Goal: Information Seeking & Learning: Compare options

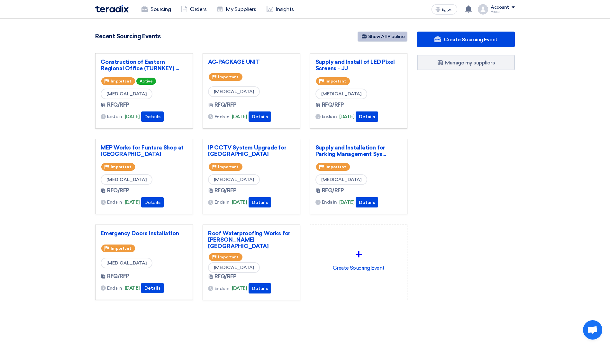
click at [385, 34] on link "Show All Pipeline" at bounding box center [383, 37] width 50 height 10
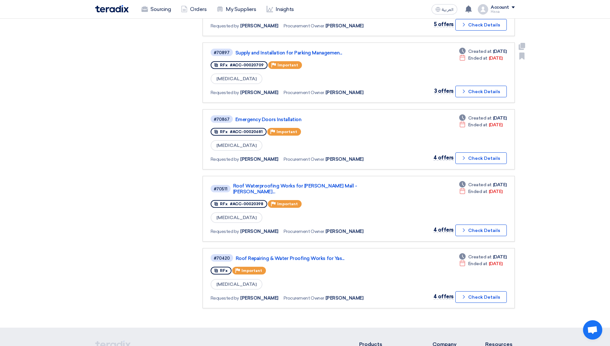
scroll to position [386, 0]
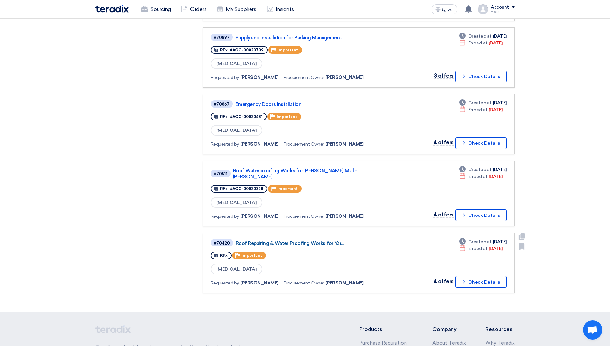
click at [306, 240] on link "Roof Repairing & Water Proofing Works for Yas..." at bounding box center [316, 243] width 161 height 6
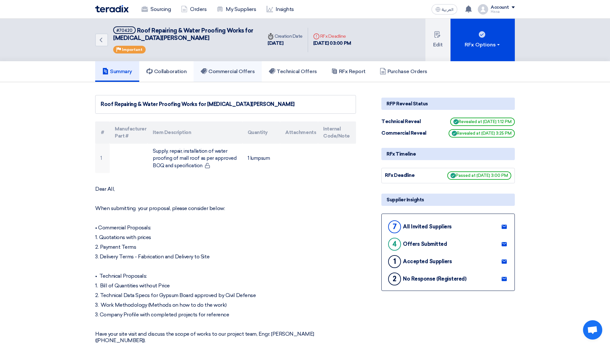
click at [240, 72] on h5 "Commercial Offers" at bounding box center [228, 71] width 54 height 6
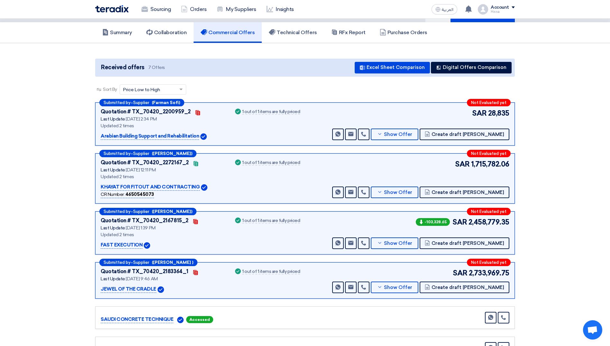
scroll to position [32, 0]
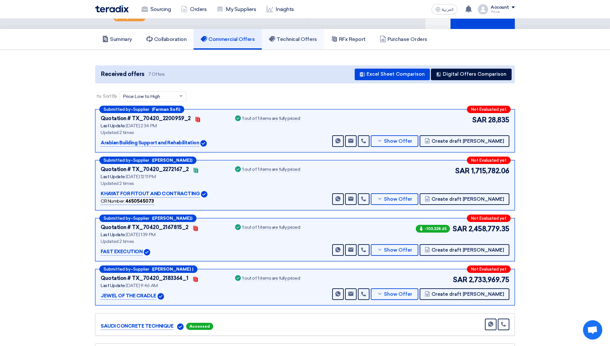
click at [303, 40] on h5 "Technical Offers" at bounding box center [293, 39] width 48 height 6
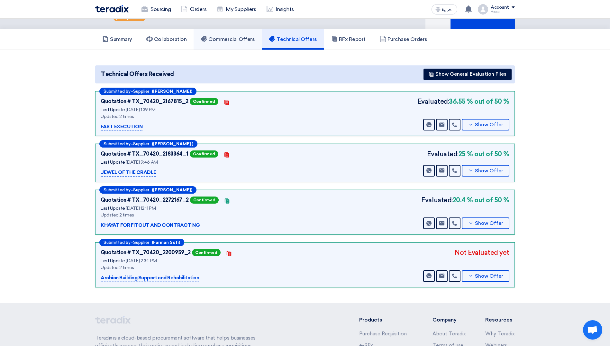
click at [242, 38] on h5 "Commercial Offers" at bounding box center [228, 39] width 54 height 6
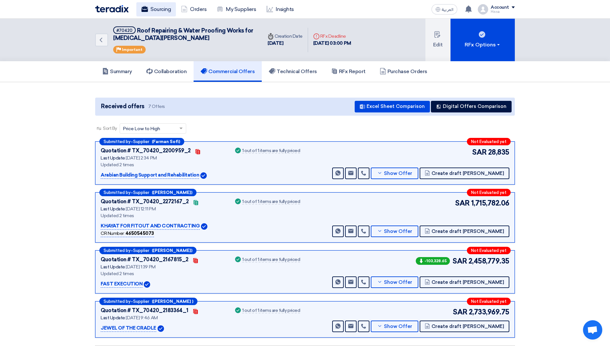
click at [163, 12] on link "Sourcing" at bounding box center [156, 9] width 40 height 14
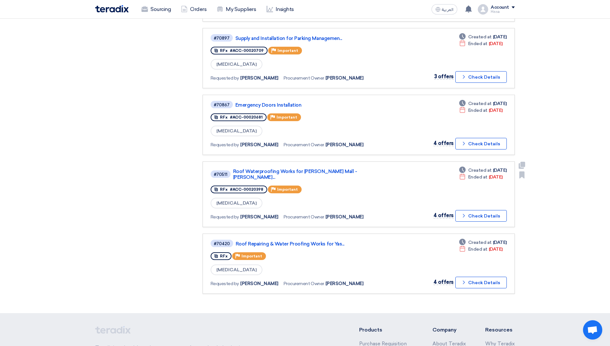
scroll to position [386, 0]
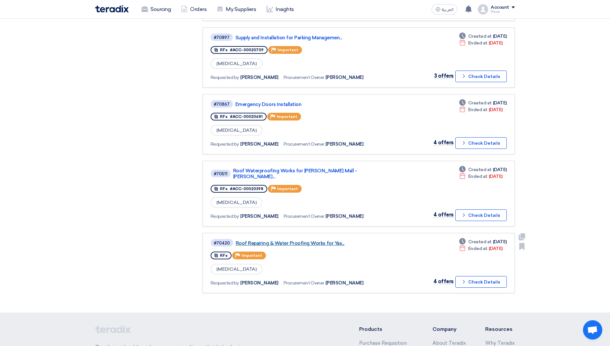
click at [308, 240] on link "Roof Repairing & Water Proofing Works for Yas..." at bounding box center [316, 243] width 161 height 6
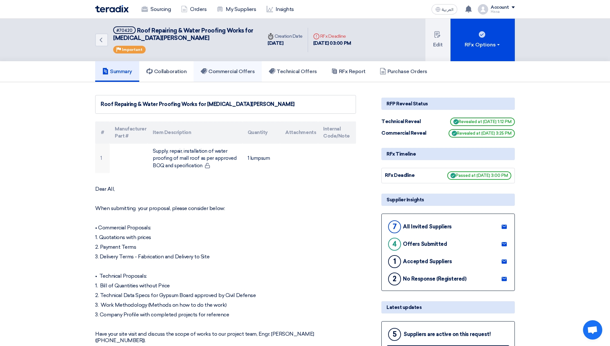
click at [245, 71] on h5 "Commercial Offers" at bounding box center [228, 71] width 54 height 6
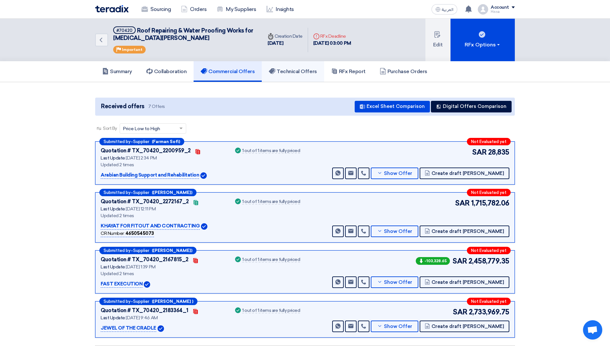
click at [295, 73] on h5 "Technical Offers" at bounding box center [293, 71] width 48 height 6
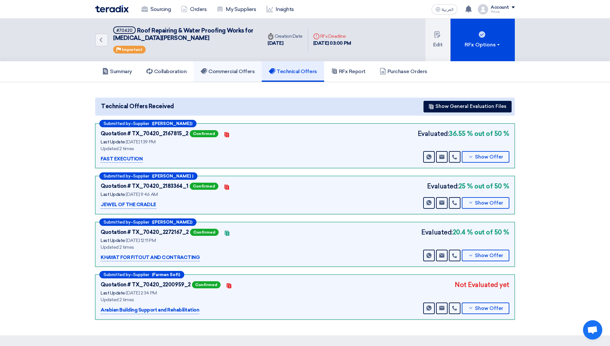
click at [229, 72] on h5 "Commercial Offers" at bounding box center [228, 71] width 54 height 6
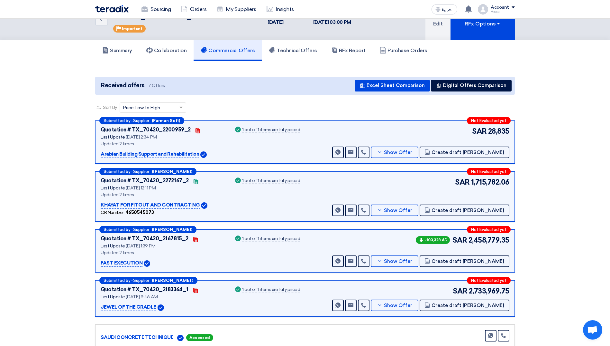
scroll to position [32, 0]
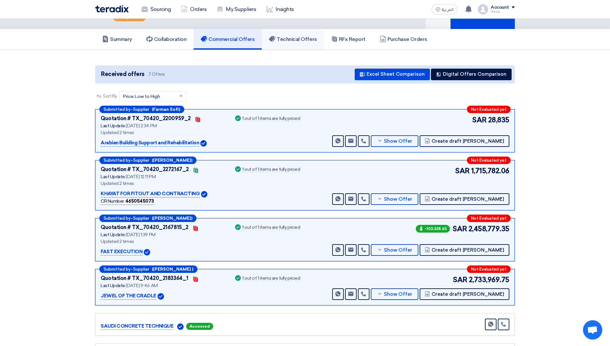
click at [291, 44] on link "Technical Offers" at bounding box center [293, 39] width 62 height 21
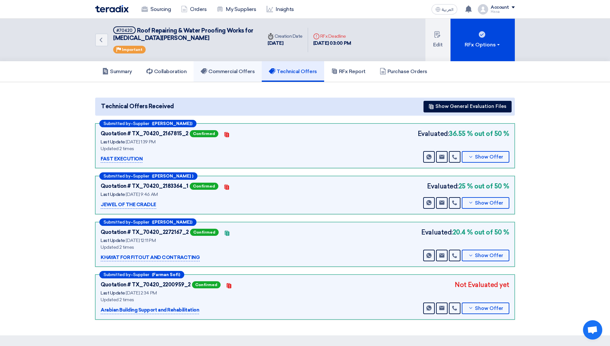
click at [242, 72] on h5 "Commercial Offers" at bounding box center [228, 71] width 54 height 6
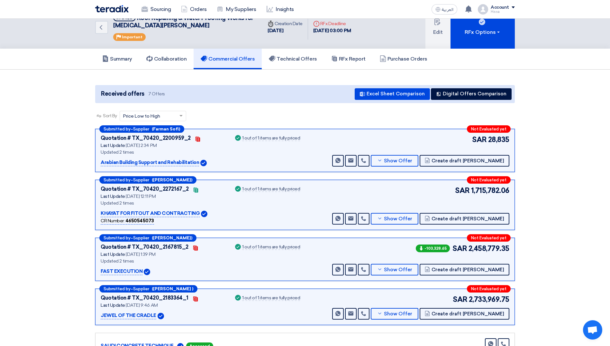
scroll to position [32, 0]
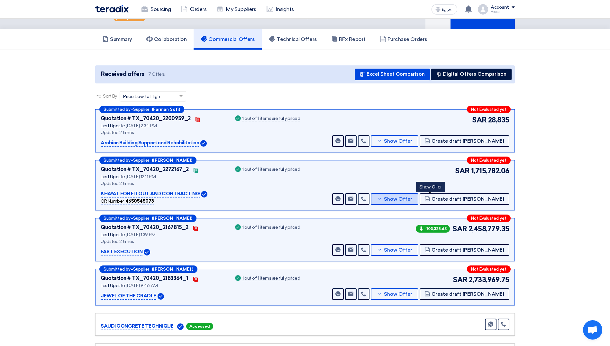
click at [413, 198] on button "Show Offer" at bounding box center [395, 199] width 48 height 12
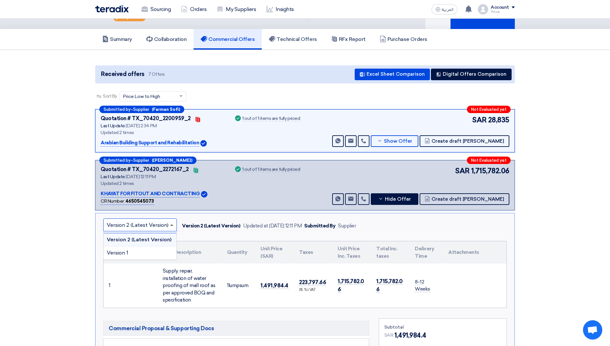
click at [171, 224] on span at bounding box center [171, 225] width 3 height 2
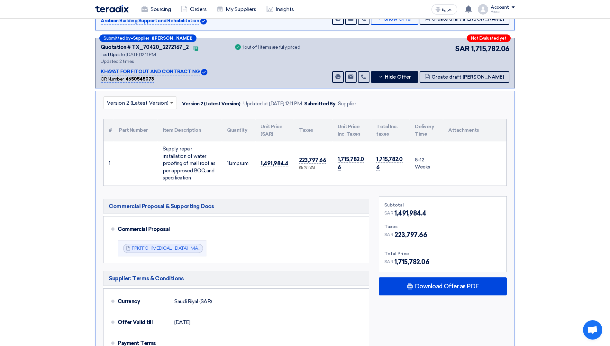
scroll to position [161, 0]
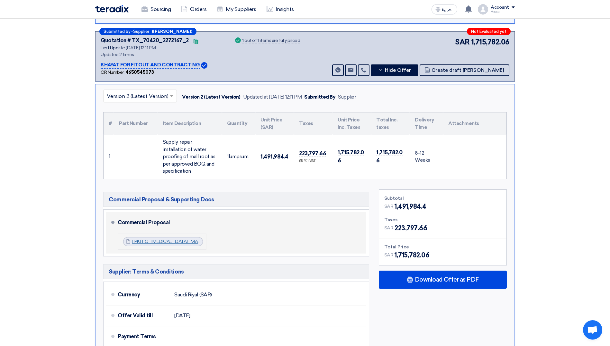
click at [169, 238] on link "FPKFFO_[MEDICAL_DATA]_MALL_ROOF_REPAIRING_1754298626795.pdf" at bounding box center [210, 240] width 156 height 5
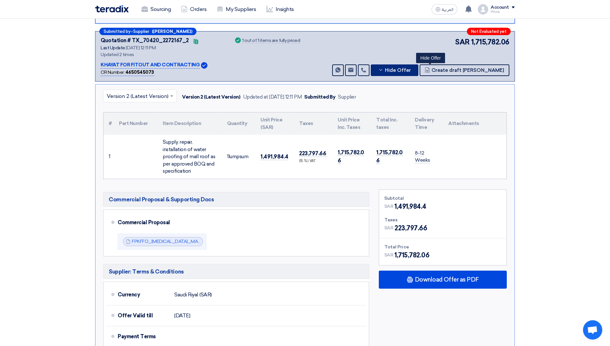
click at [419, 68] on button "Hide Offer" at bounding box center [395, 70] width 48 height 12
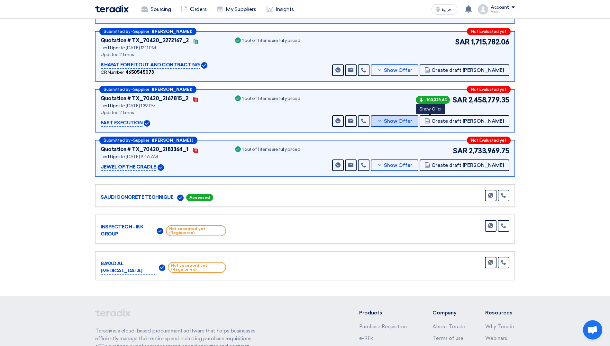
click at [409, 119] on button "Show Offer" at bounding box center [395, 121] width 48 height 12
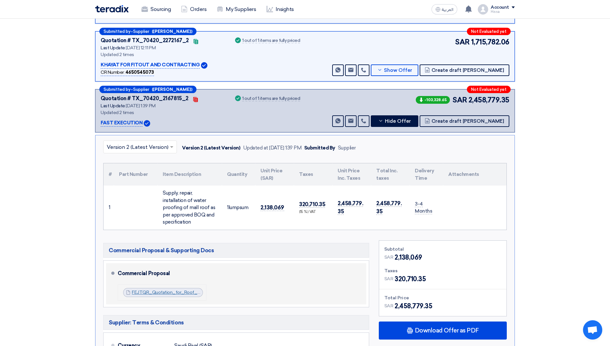
click at [178, 289] on link "FEJTQR_Quotation_for_Roof_Repairing_Works_All_Parts__[MEDICAL_DATA]_Mall_175672…" at bounding box center [240, 291] width 217 height 5
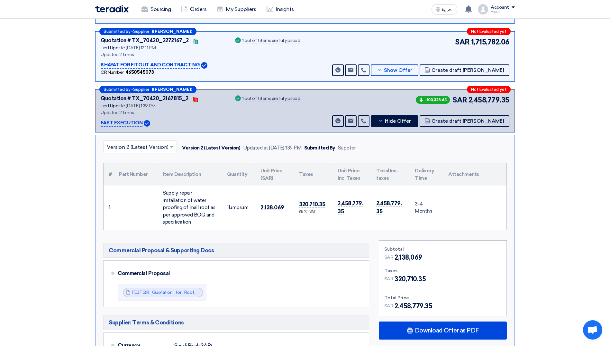
click at [169, 145] on span at bounding box center [173, 147] width 8 height 8
click at [384, 121] on icon at bounding box center [380, 120] width 5 height 5
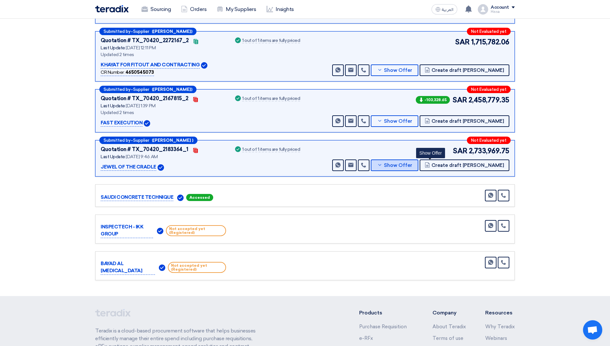
click at [412, 166] on span "Show Offer" at bounding box center [398, 165] width 28 height 5
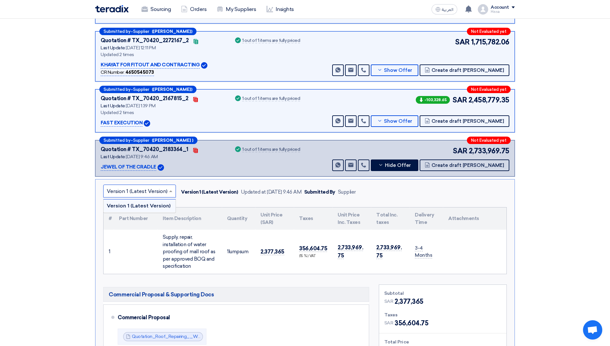
click at [161, 189] on input "text" at bounding box center [136, 191] width 59 height 11
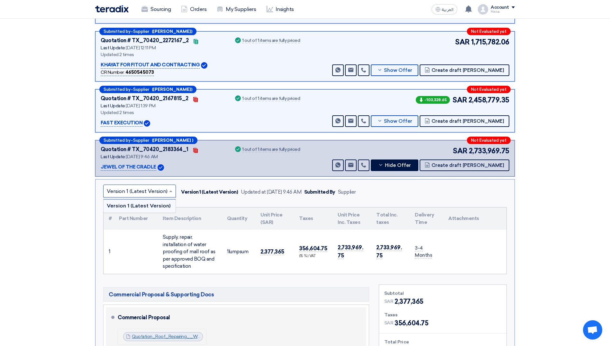
click at [166, 333] on link "Quotation_Roof_Repairing__Water_Proofing_Works_for_[MEDICAL_DATA]_Mall_17523891…" at bounding box center [237, 335] width 211 height 5
